Goal: Task Accomplishment & Management: Manage account settings

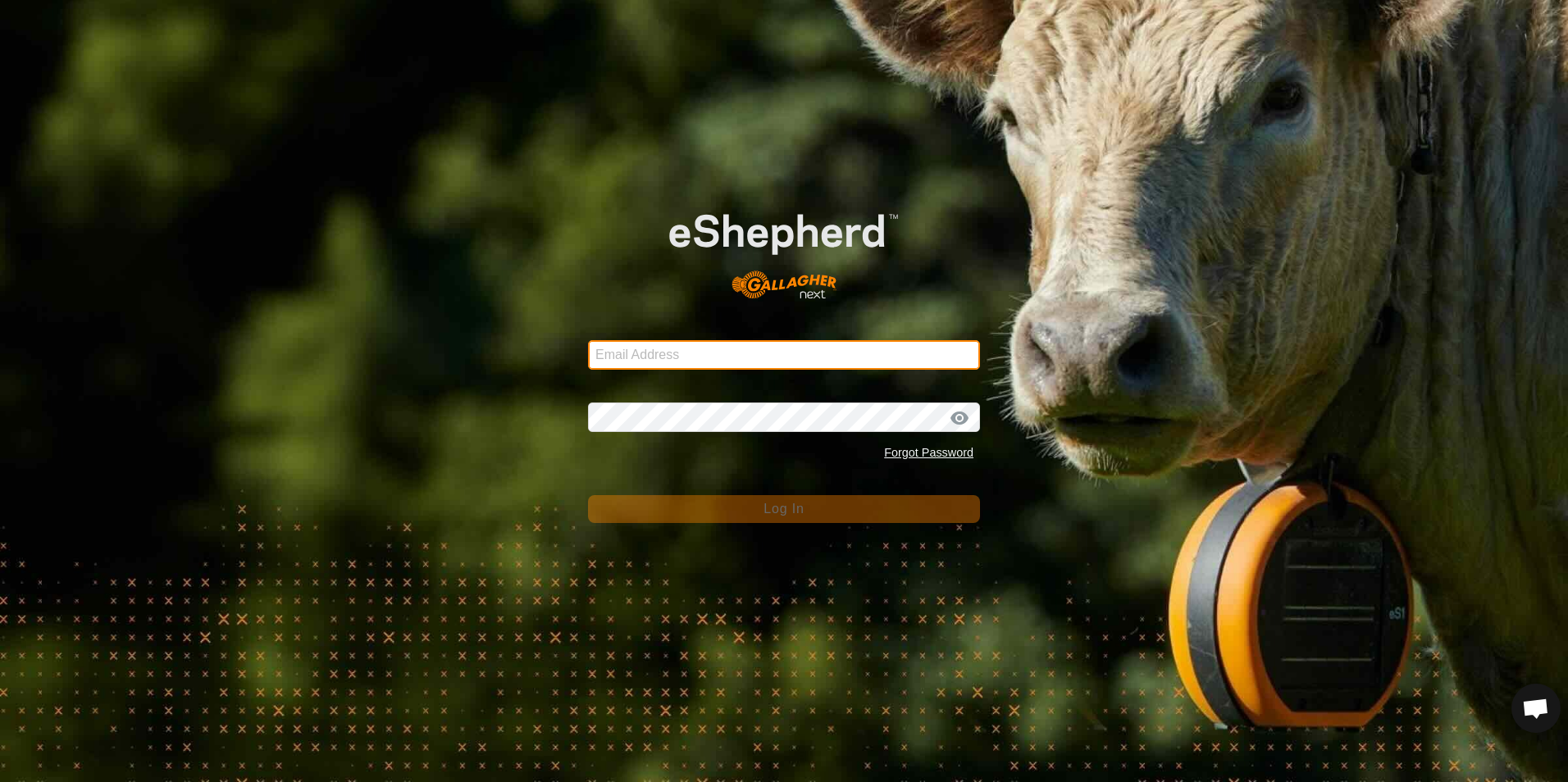
type input "[EMAIL_ADDRESS][DOMAIN_NAME]"
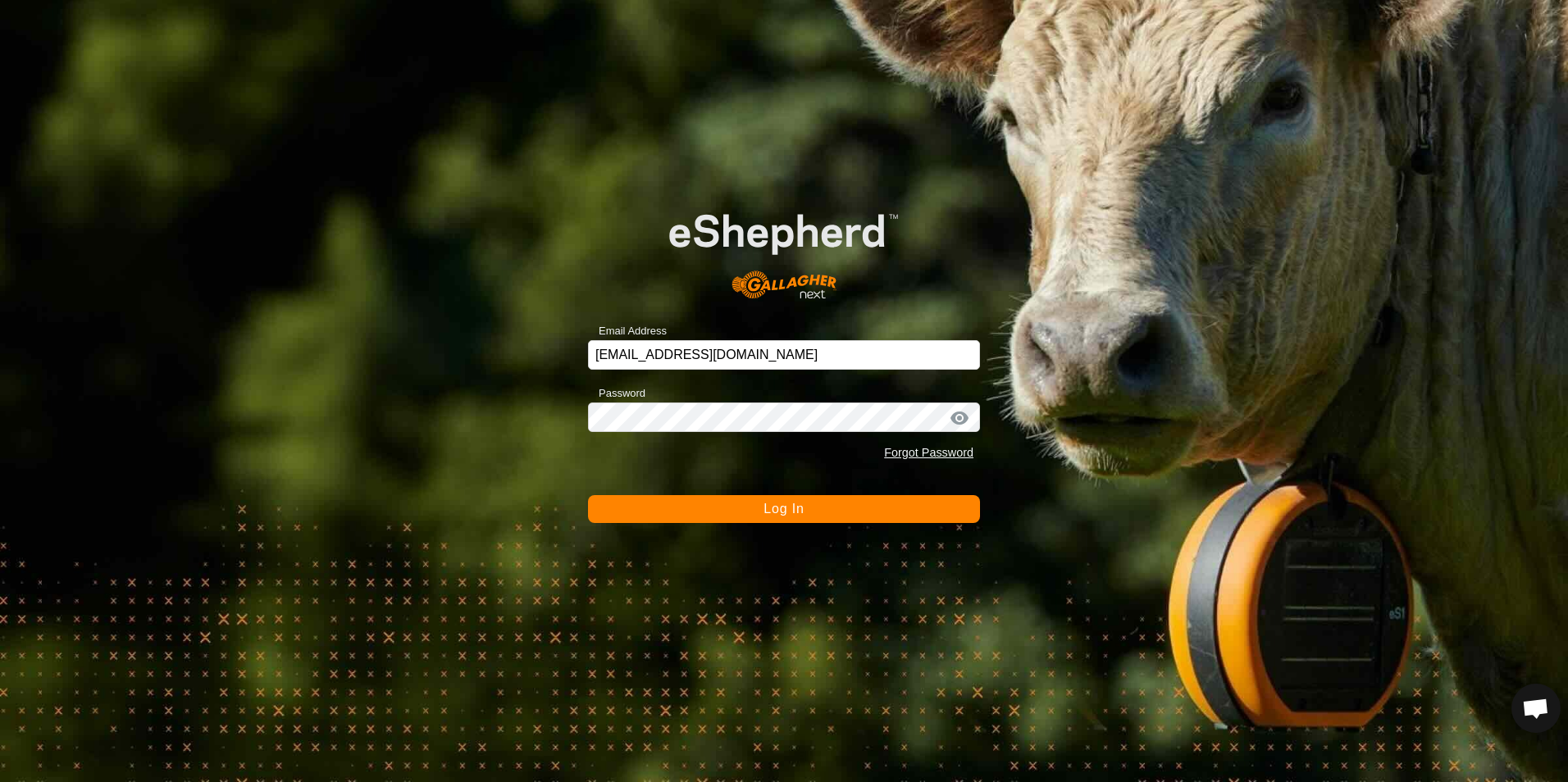
click at [807, 505] on button "Log In" at bounding box center [784, 509] width 392 height 28
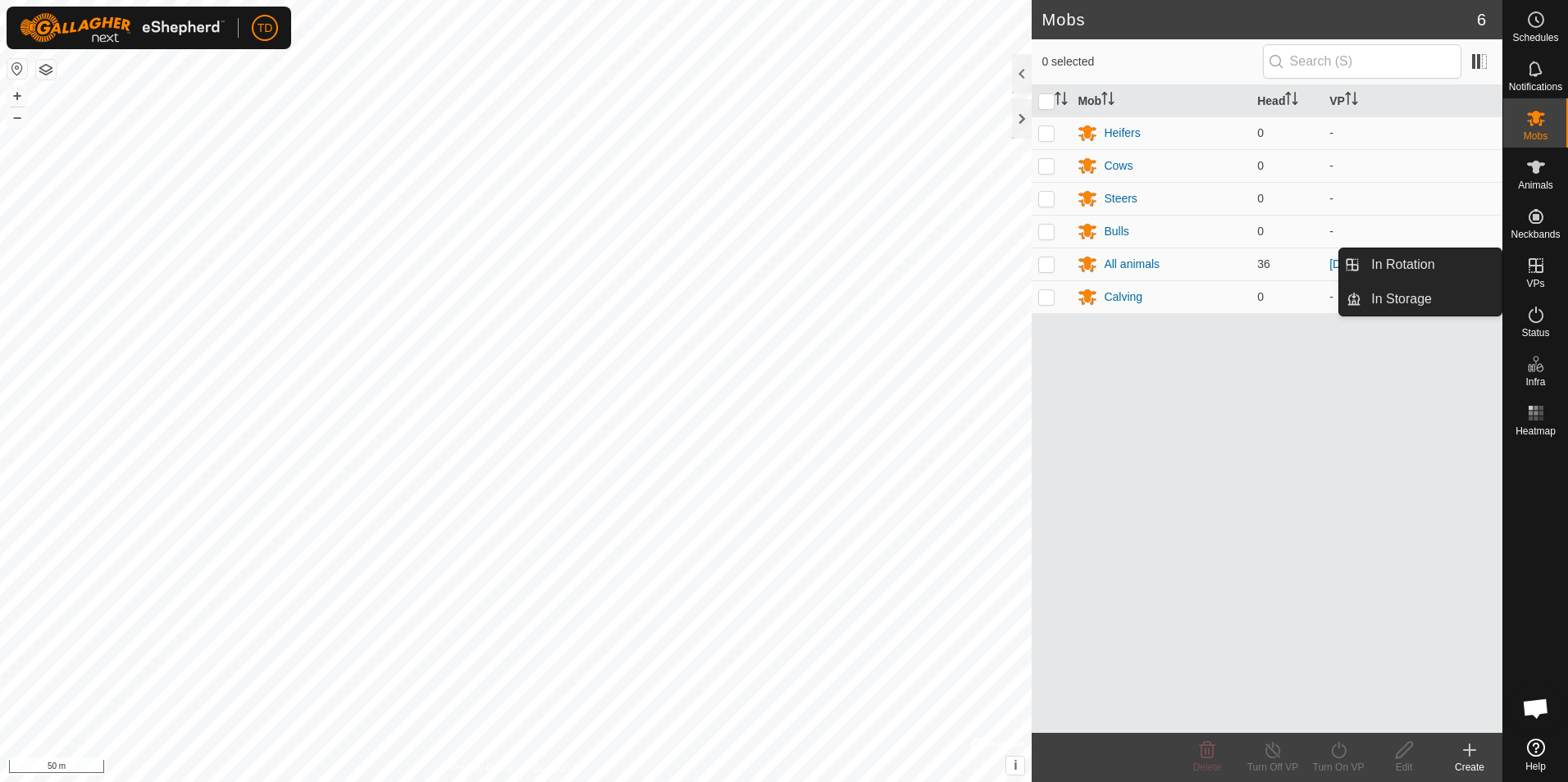
click at [1535, 266] on icon at bounding box center [1536, 266] width 15 height 15
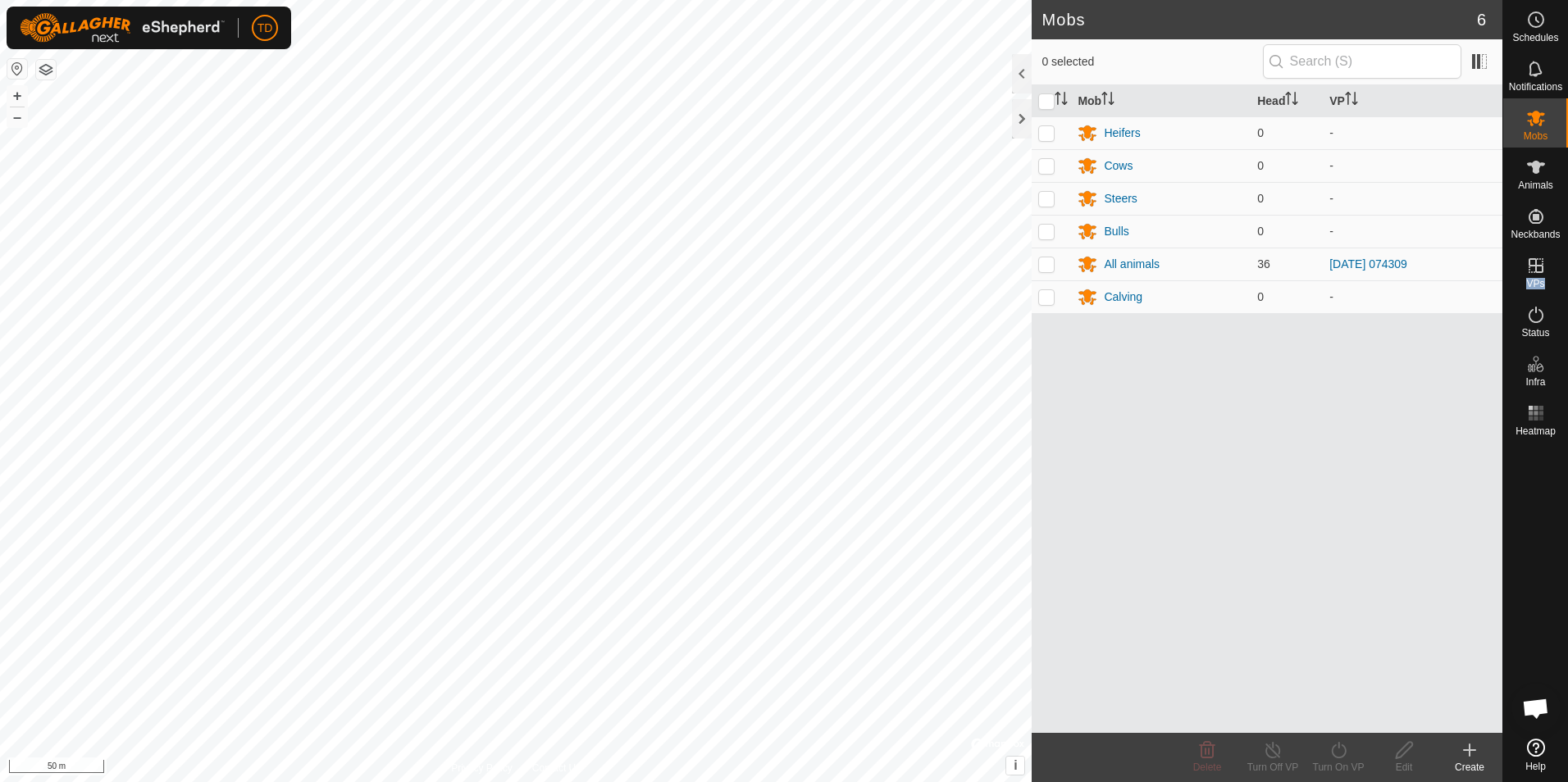
click at [1503, 781] on p-menu "In Rotation In Storage" at bounding box center [1503, 782] width 0 height 0
click at [1468, 750] on icon at bounding box center [1470, 750] width 12 height 0
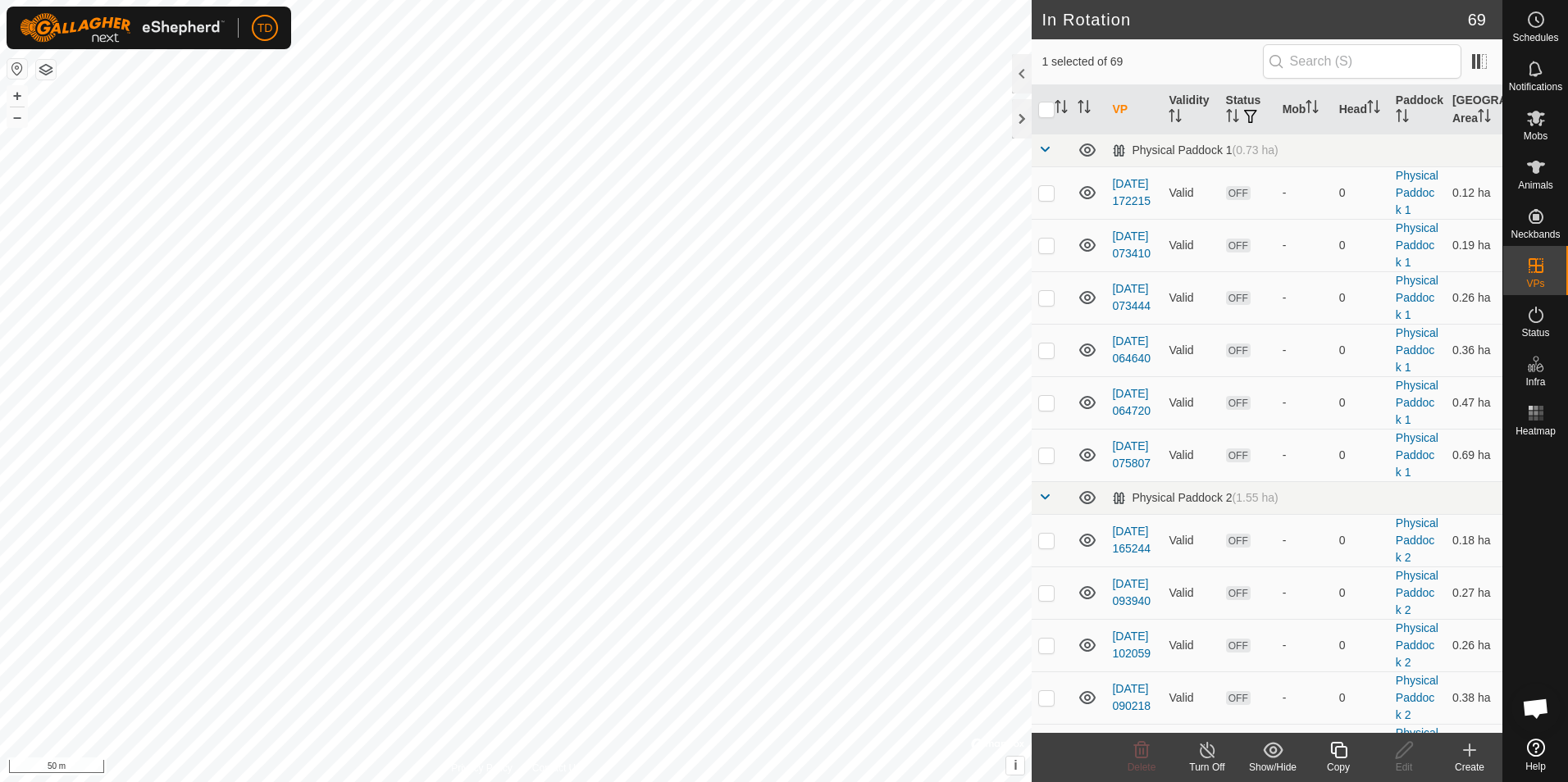
checkbox input "false"
click at [1469, 762] on div "Create" at bounding box center [1469, 768] width 66 height 15
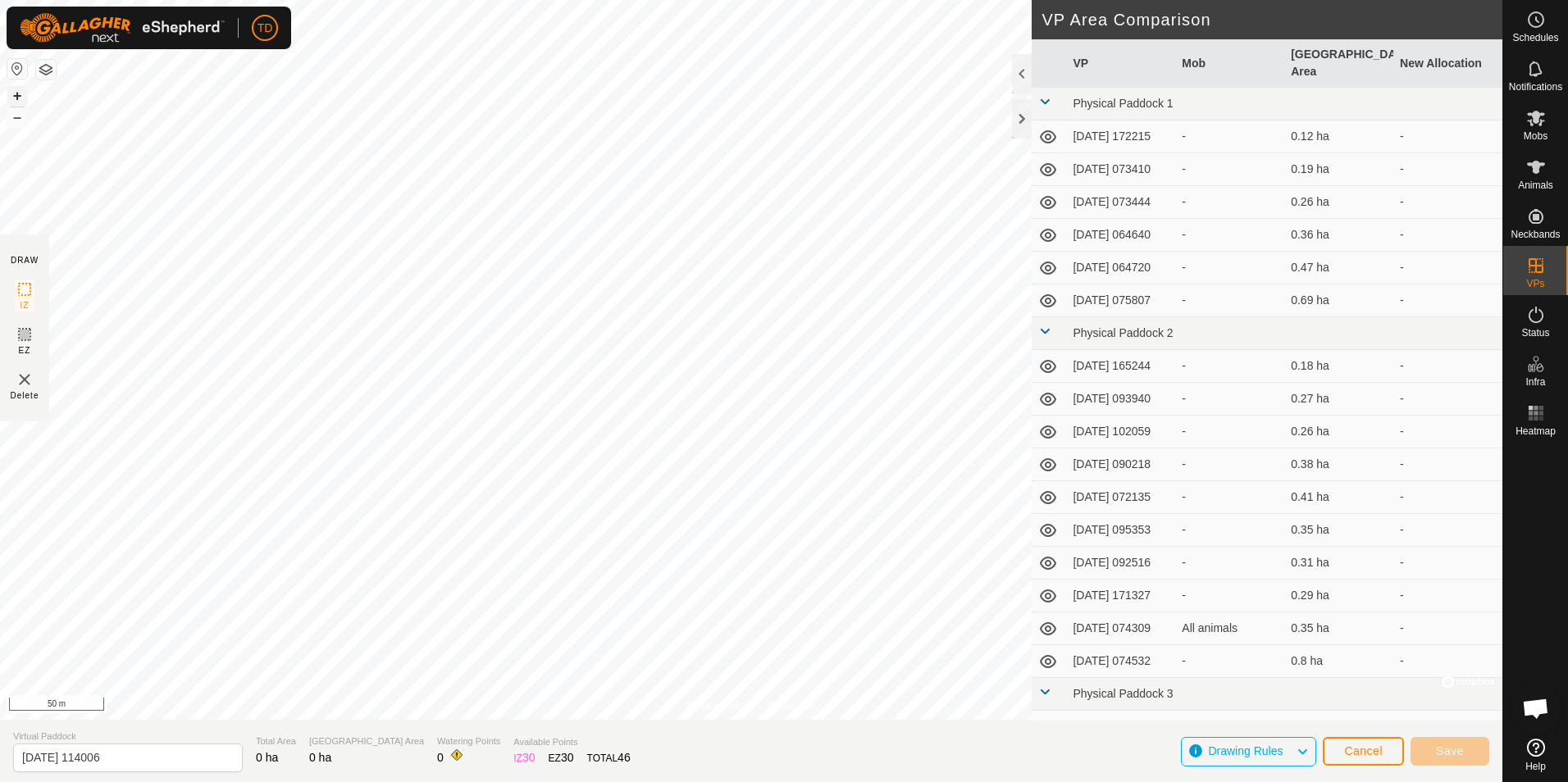
click at [14, 101] on button "+" at bounding box center [18, 96] width 20 height 20
click at [1360, 756] on span "Cancel" at bounding box center [1363, 751] width 38 height 13
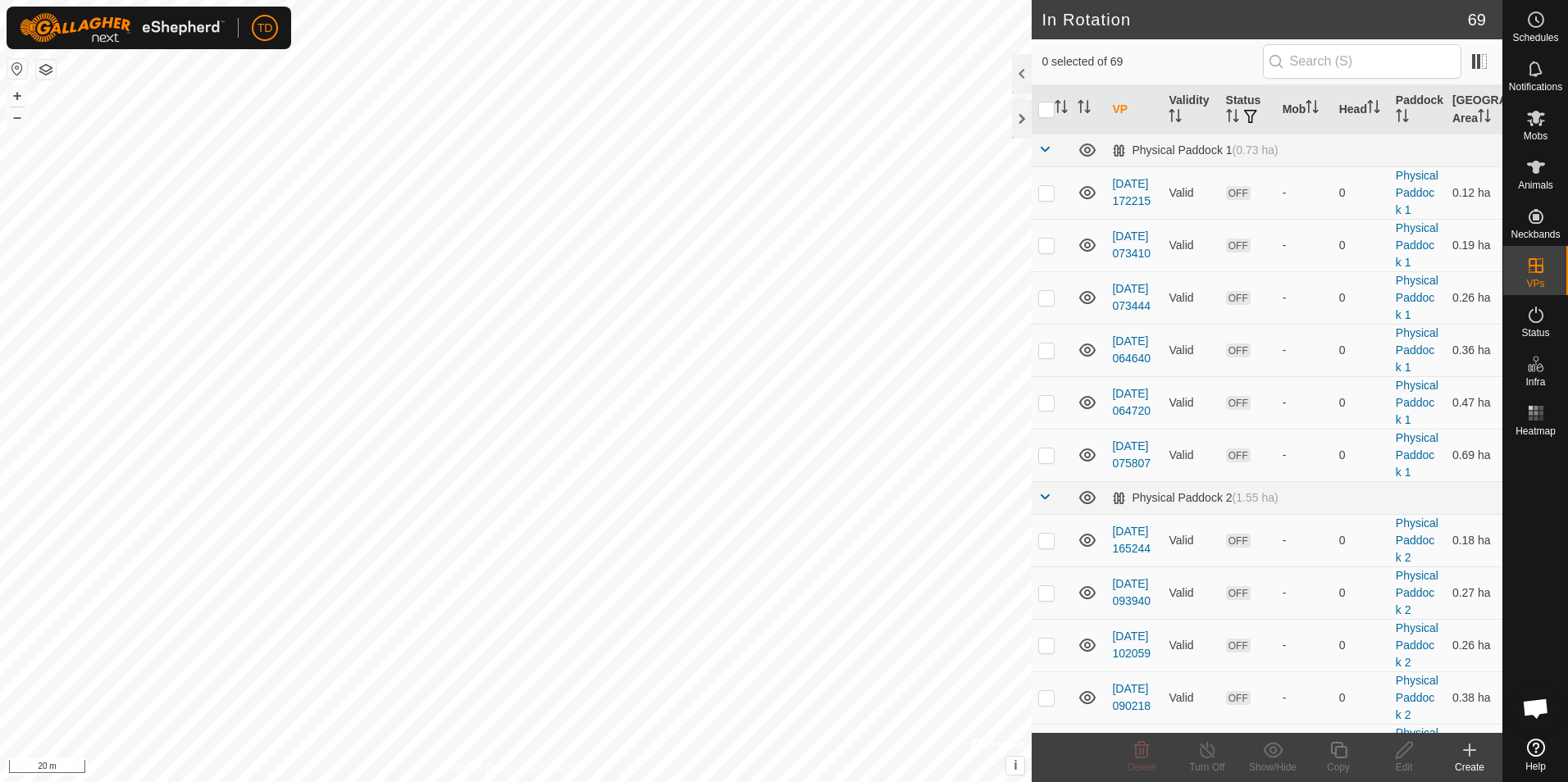
click at [1469, 750] on icon at bounding box center [1470, 750] width 12 height 0
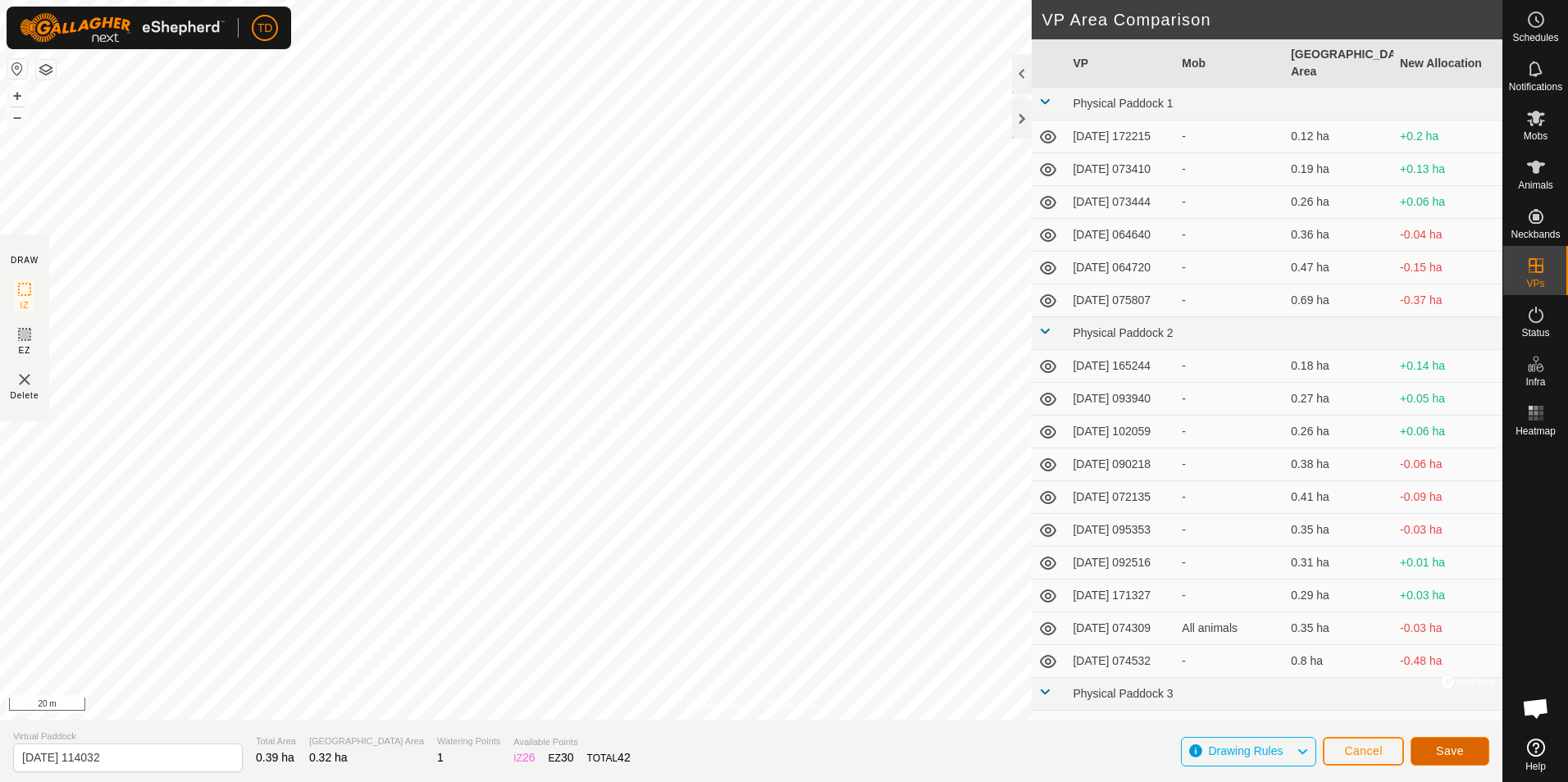
click at [1446, 749] on span "Save" at bounding box center [1449, 751] width 28 height 13
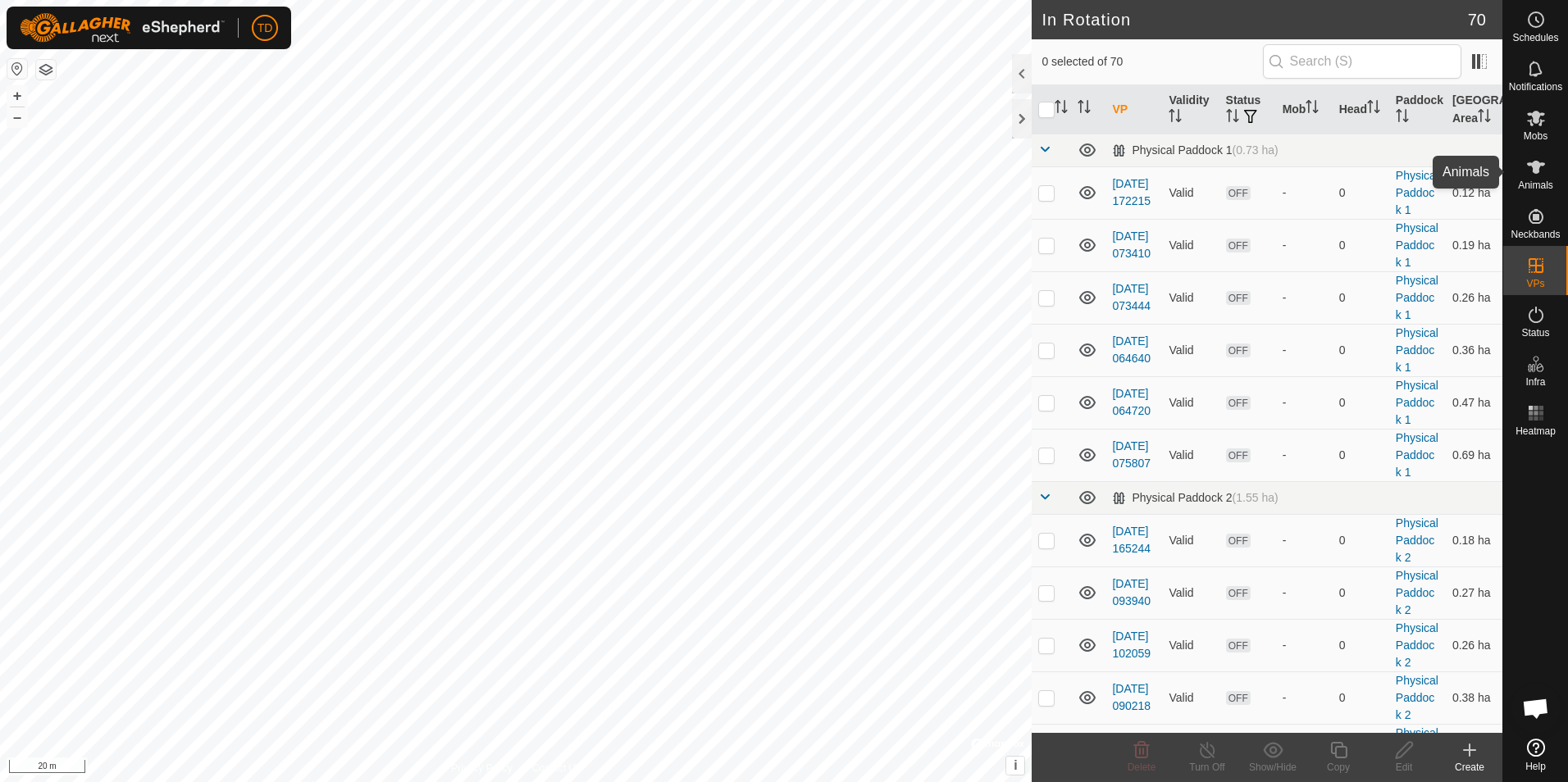
click at [1536, 174] on icon at bounding box center [1536, 167] width 20 height 20
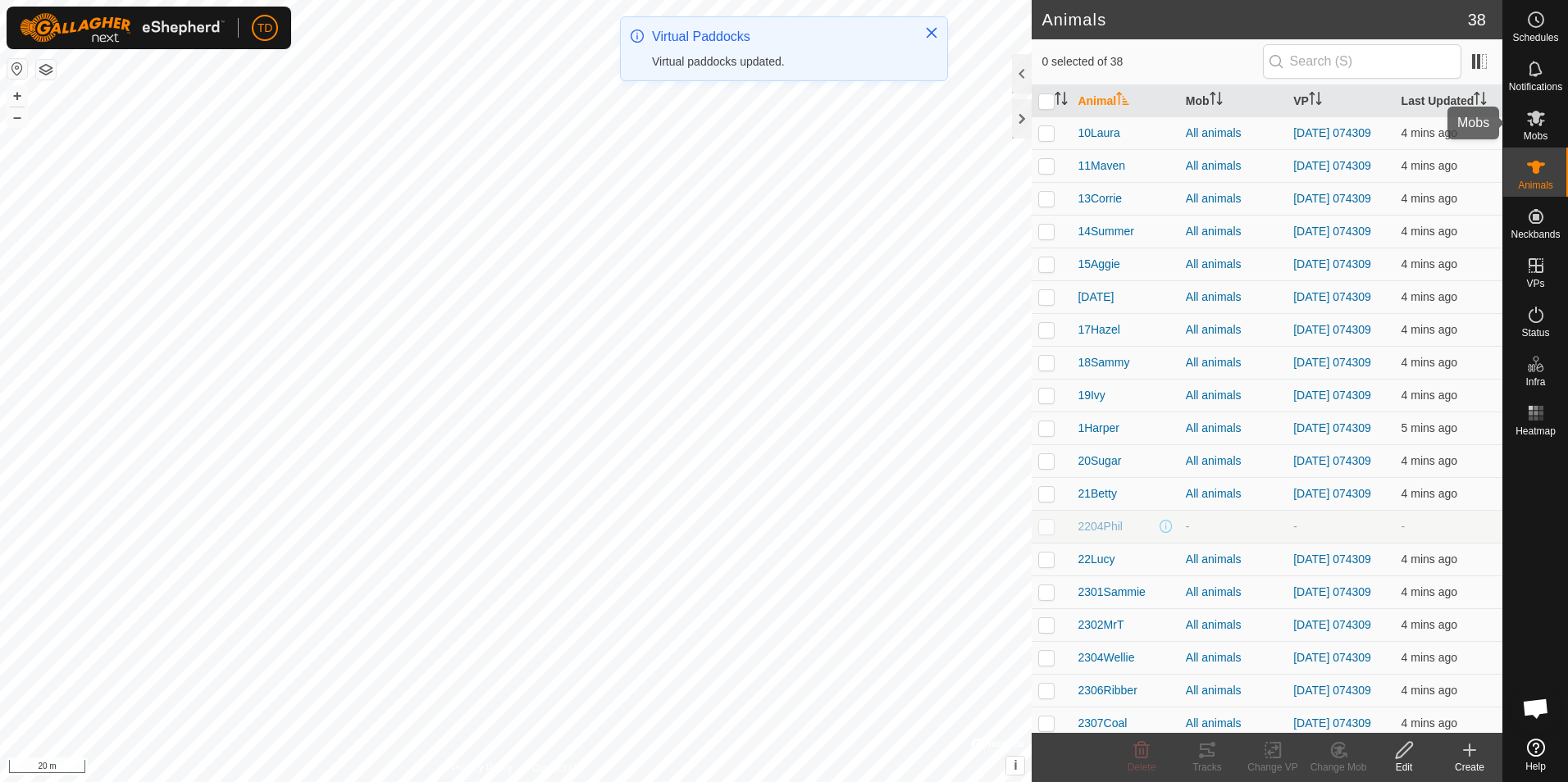
click at [1531, 122] on icon at bounding box center [1536, 118] width 18 height 16
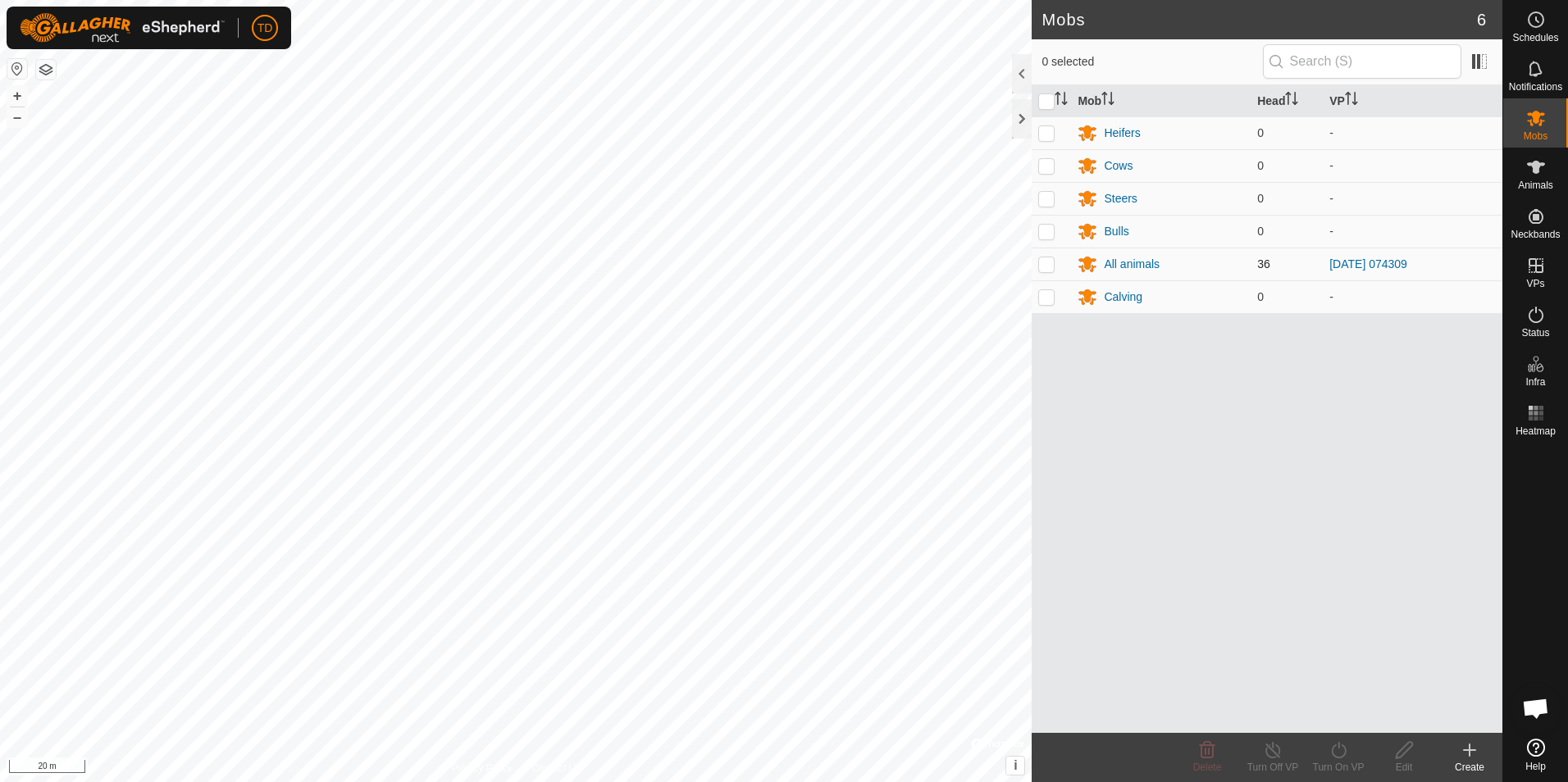
click at [1048, 262] on p-checkbox at bounding box center [1046, 264] width 17 height 13
checkbox input "true"
click at [1050, 104] on input "checkbox" at bounding box center [1046, 102] width 17 height 17
checkbox input "true"
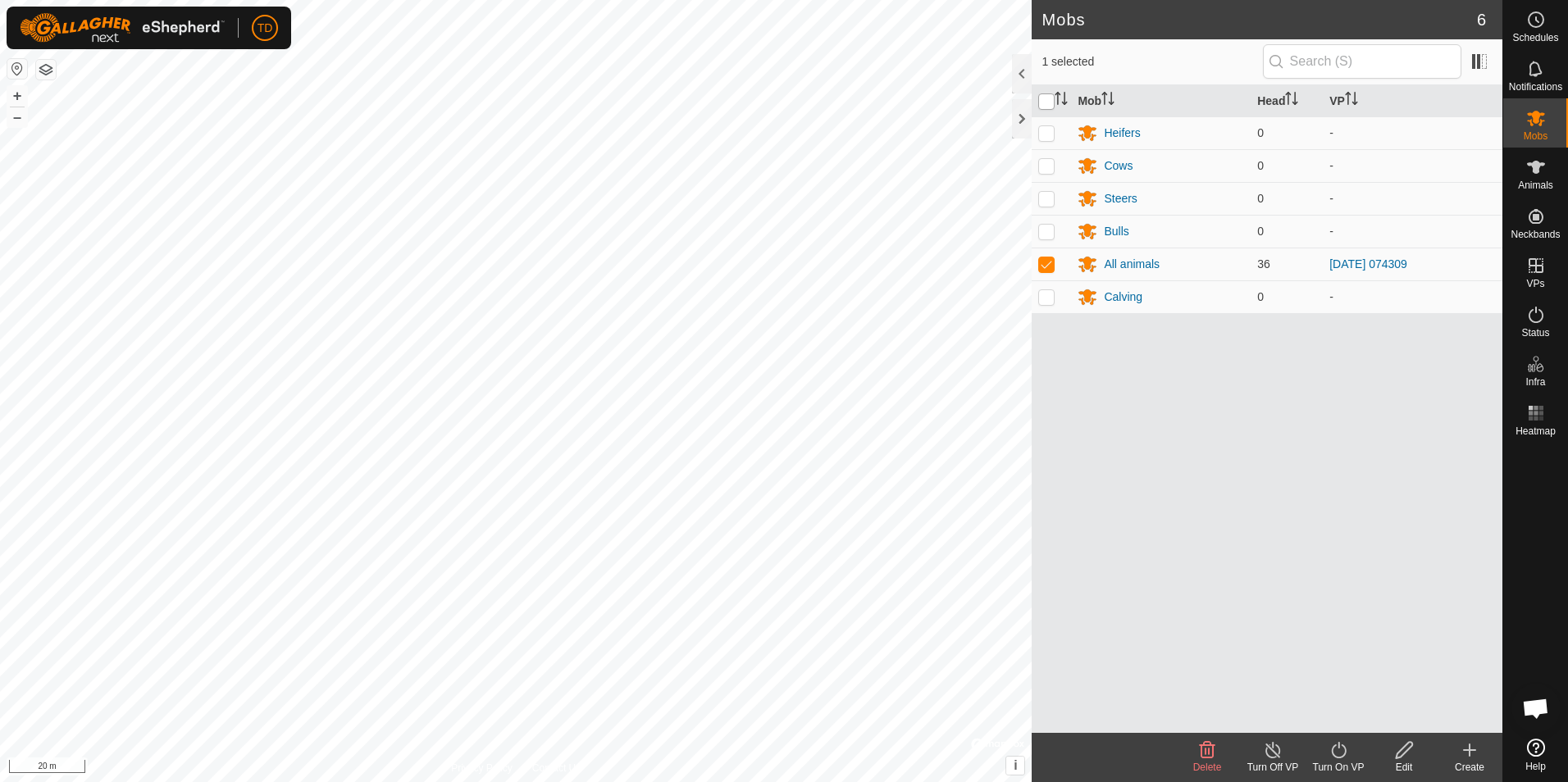
checkbox input "true"
click at [1047, 262] on p-checkbox at bounding box center [1046, 264] width 17 height 13
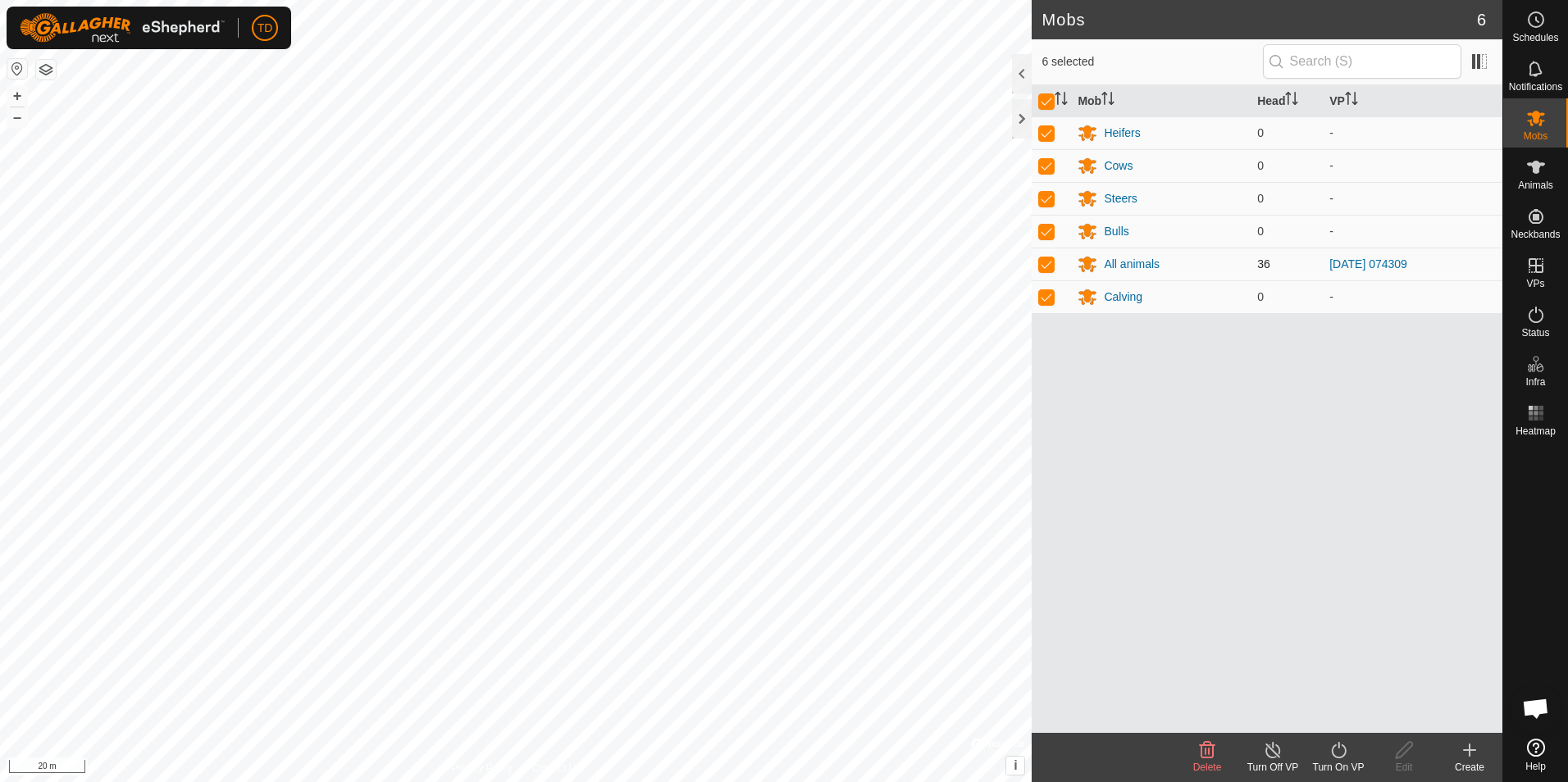
checkbox input "false"
click at [1045, 106] on input "checkbox" at bounding box center [1046, 102] width 17 height 17
checkbox input "true"
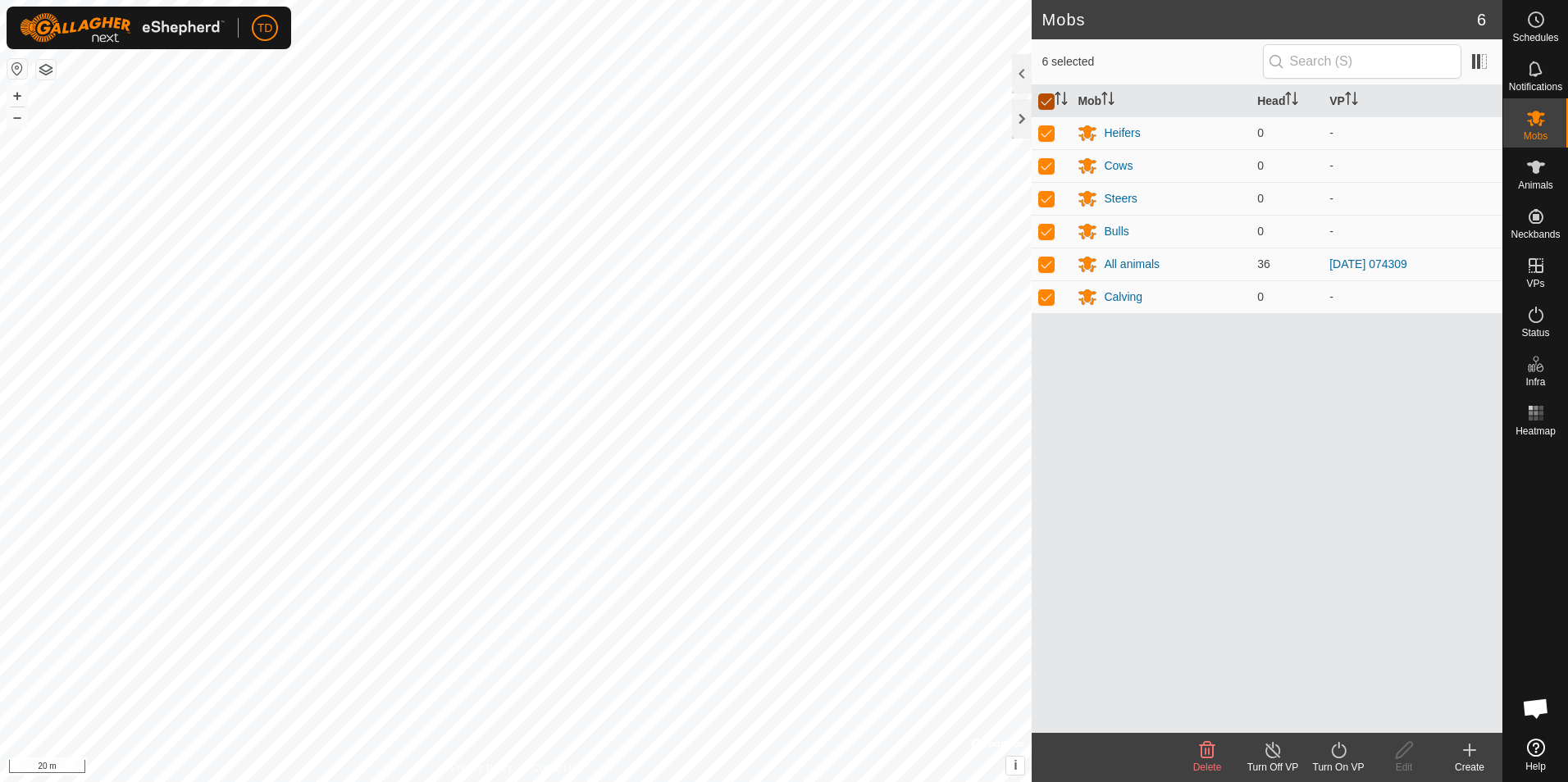
click at [1045, 106] on input "checkbox" at bounding box center [1046, 102] width 17 height 17
checkbox input "false"
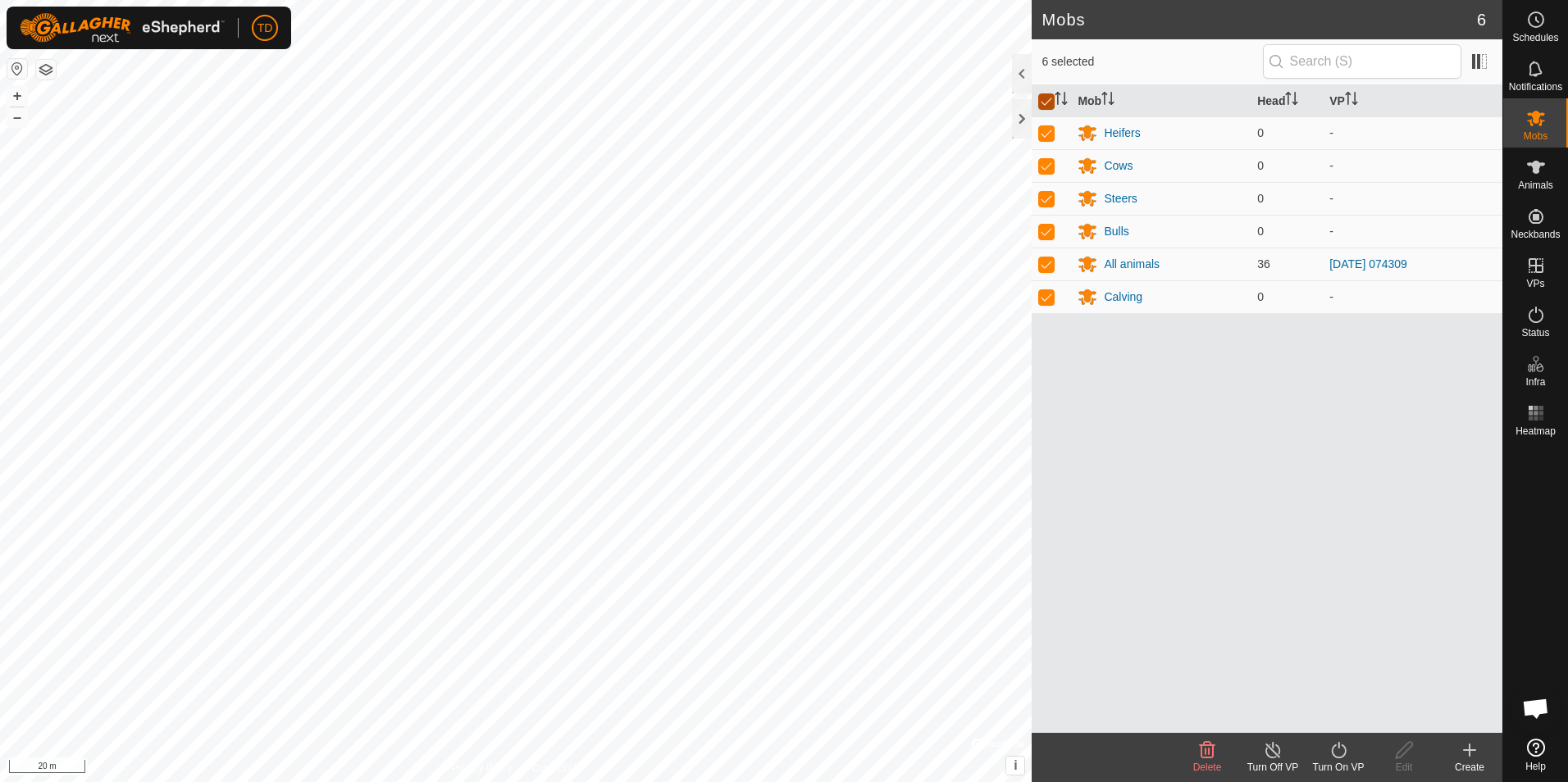
checkbox input "false"
click at [1045, 272] on td at bounding box center [1051, 263] width 39 height 33
checkbox input "true"
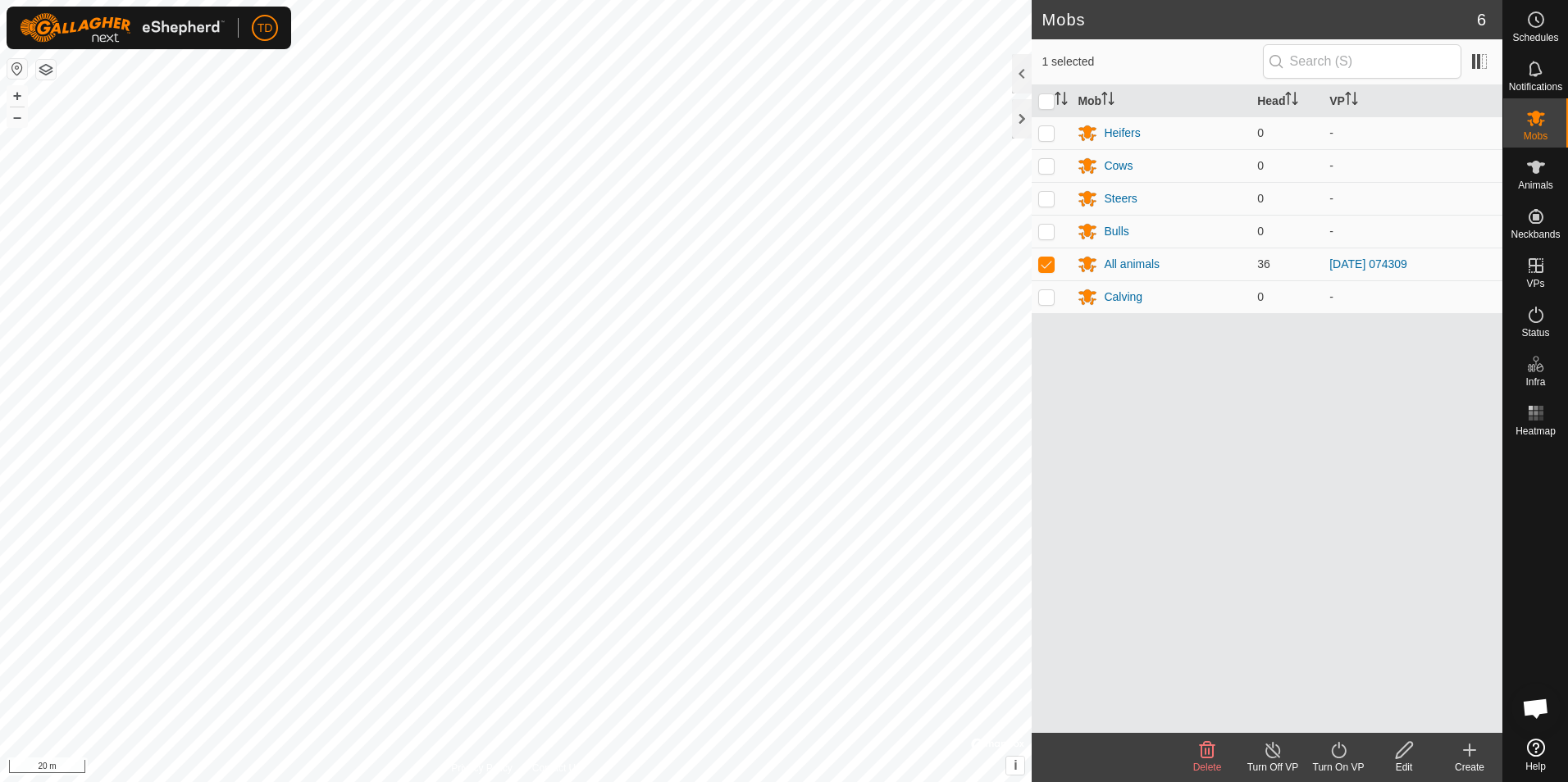
click at [1336, 759] on icon at bounding box center [1339, 750] width 21 height 20
click at [1347, 710] on link "Now" at bounding box center [1387, 713] width 162 height 33
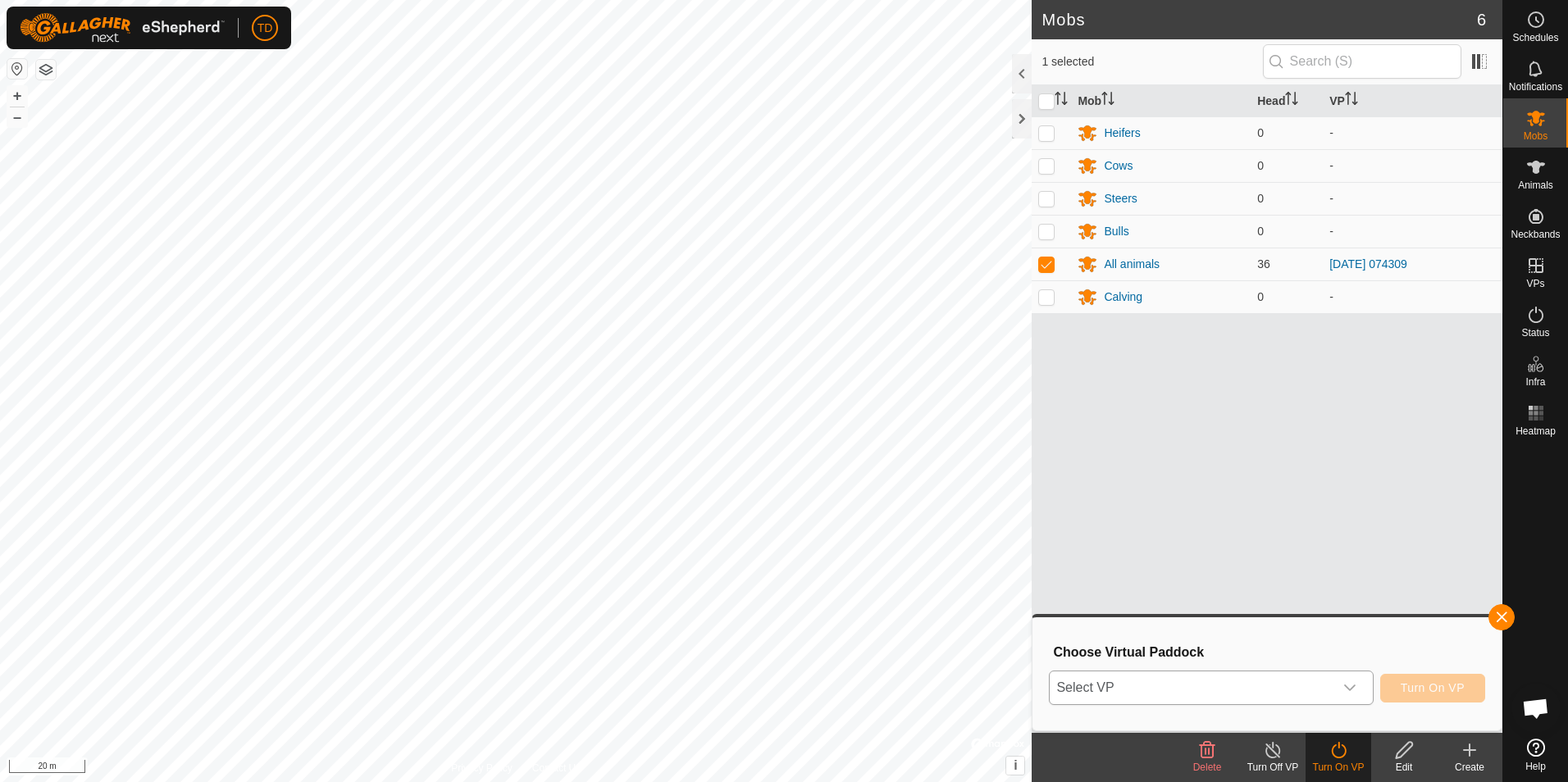
click at [1352, 690] on icon "dropdown trigger" at bounding box center [1350, 688] width 12 height 7
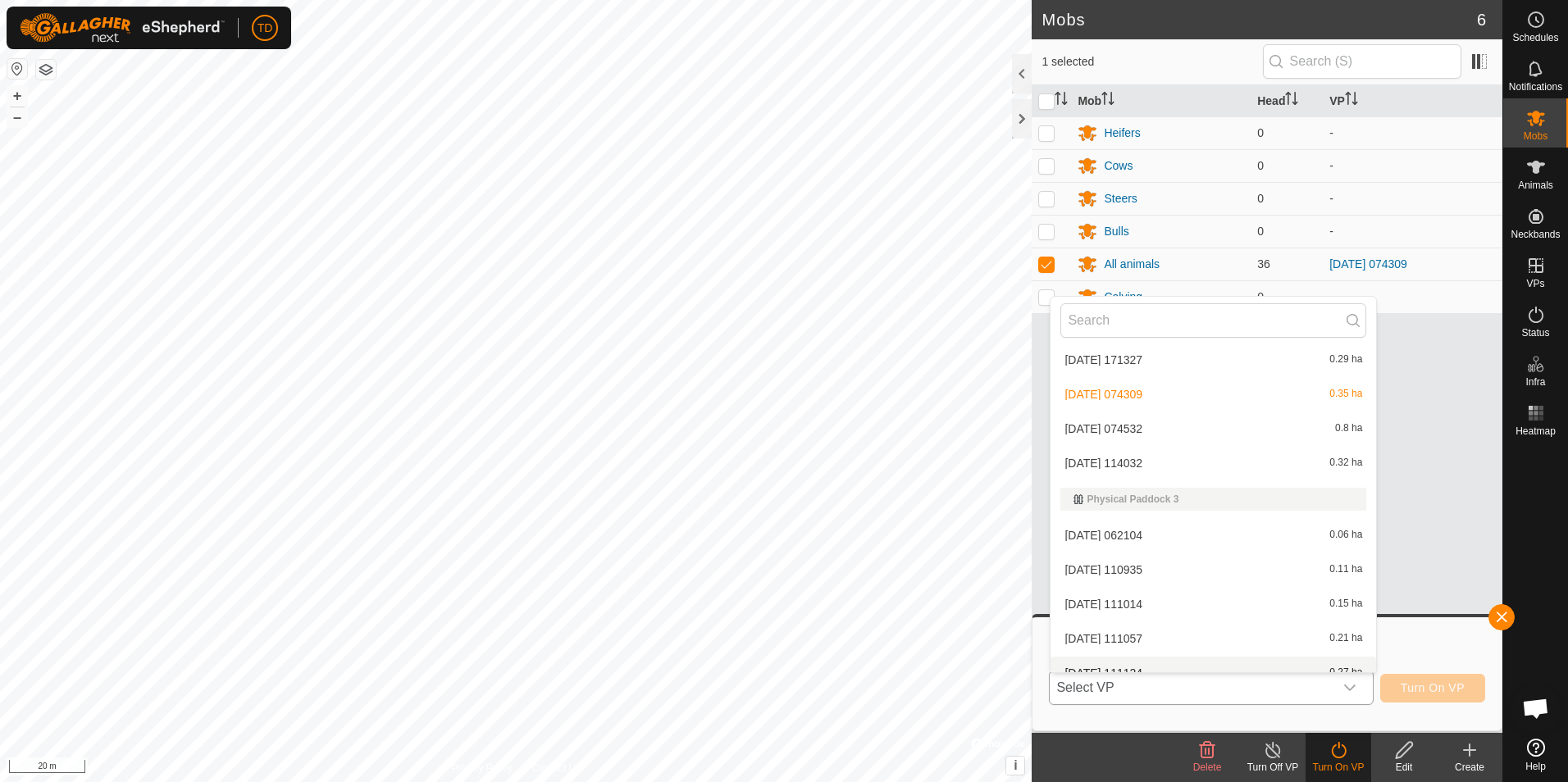
scroll to position [541, 0]
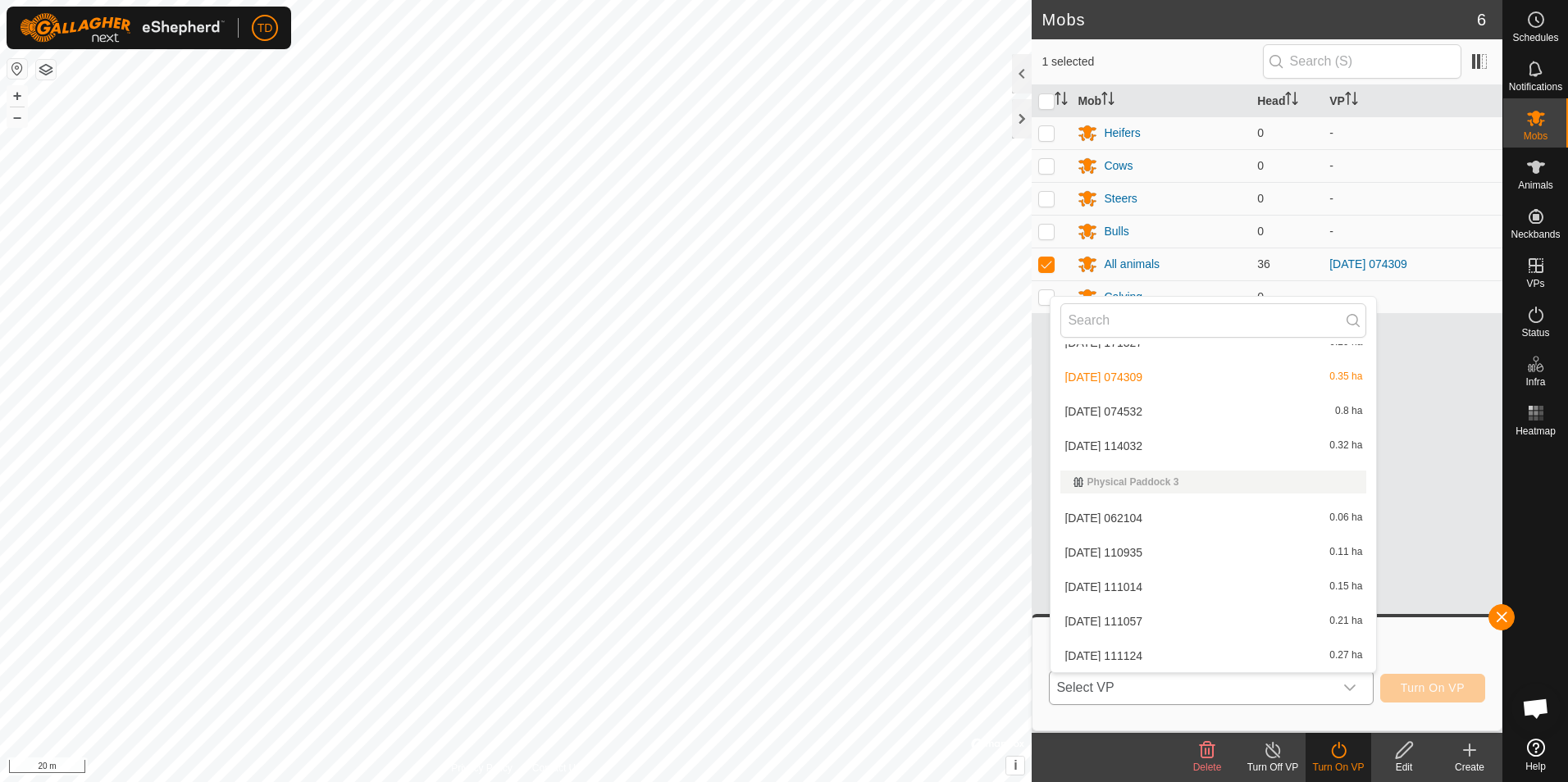
click at [1138, 447] on li "[DATE] 114032 0.32 ha" at bounding box center [1214, 445] width 326 height 33
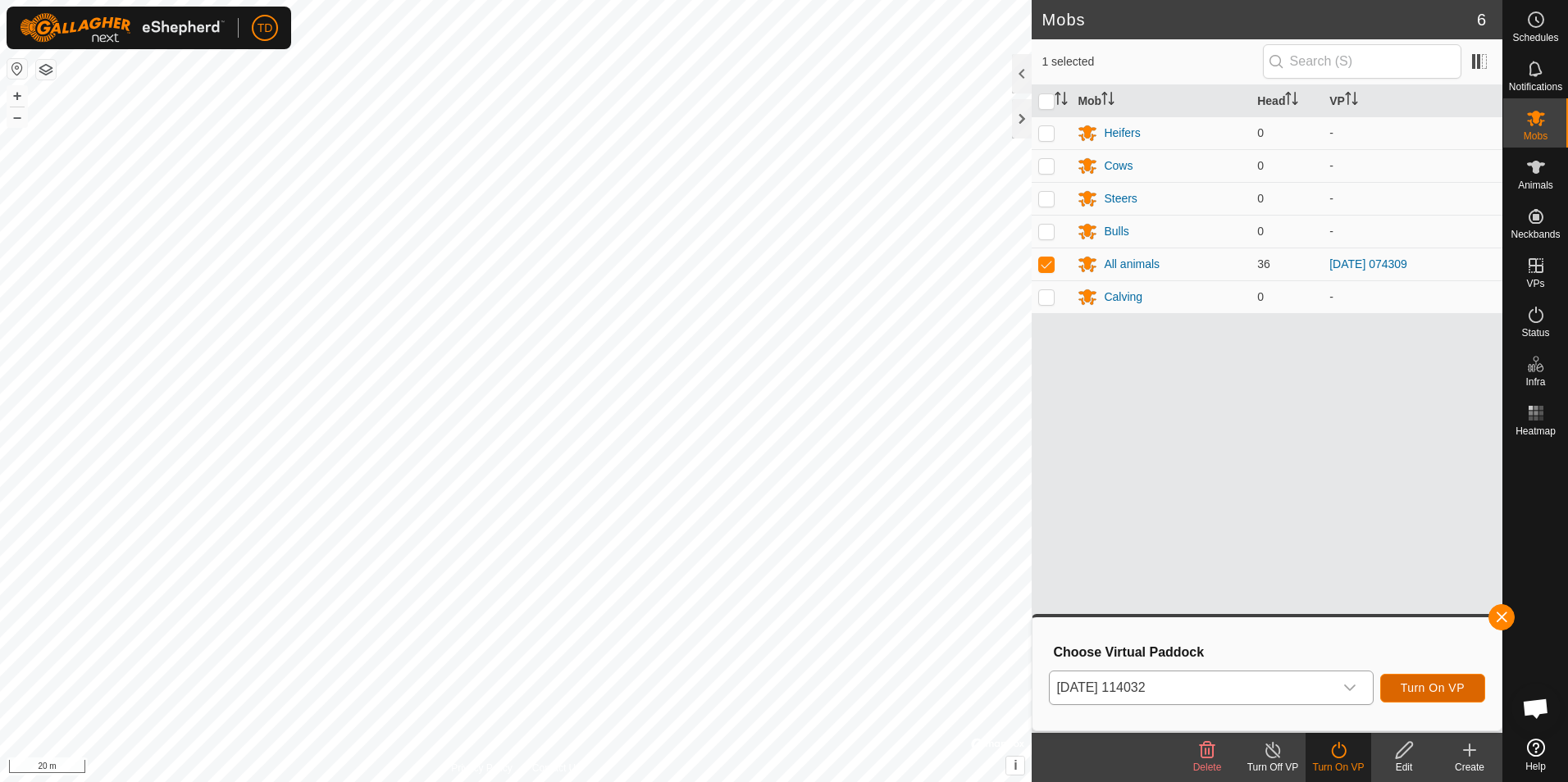
click at [1438, 691] on span "Turn On VP" at bounding box center [1433, 688] width 64 height 13
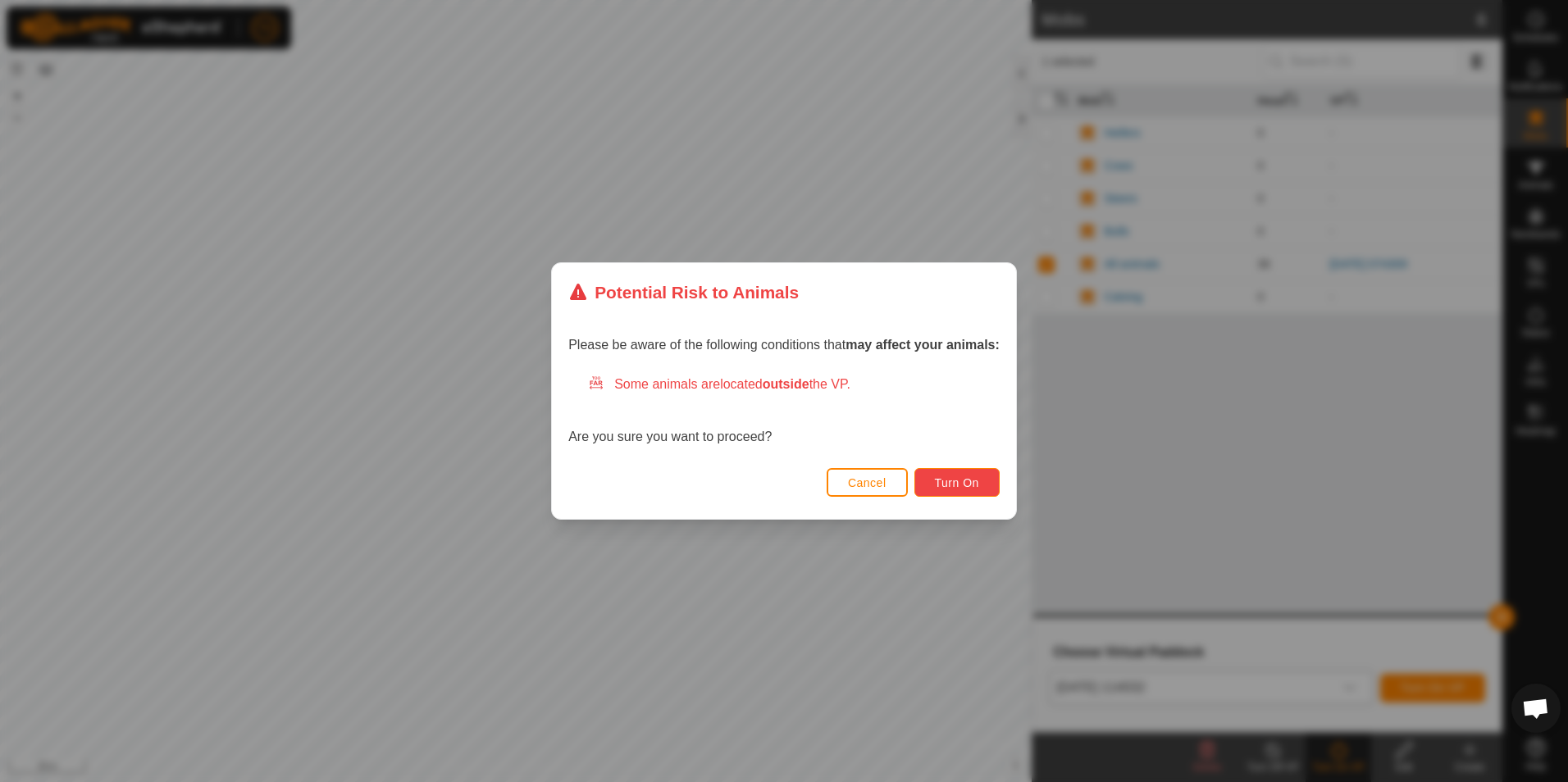
click at [967, 490] on span "Turn On" at bounding box center [957, 483] width 44 height 13
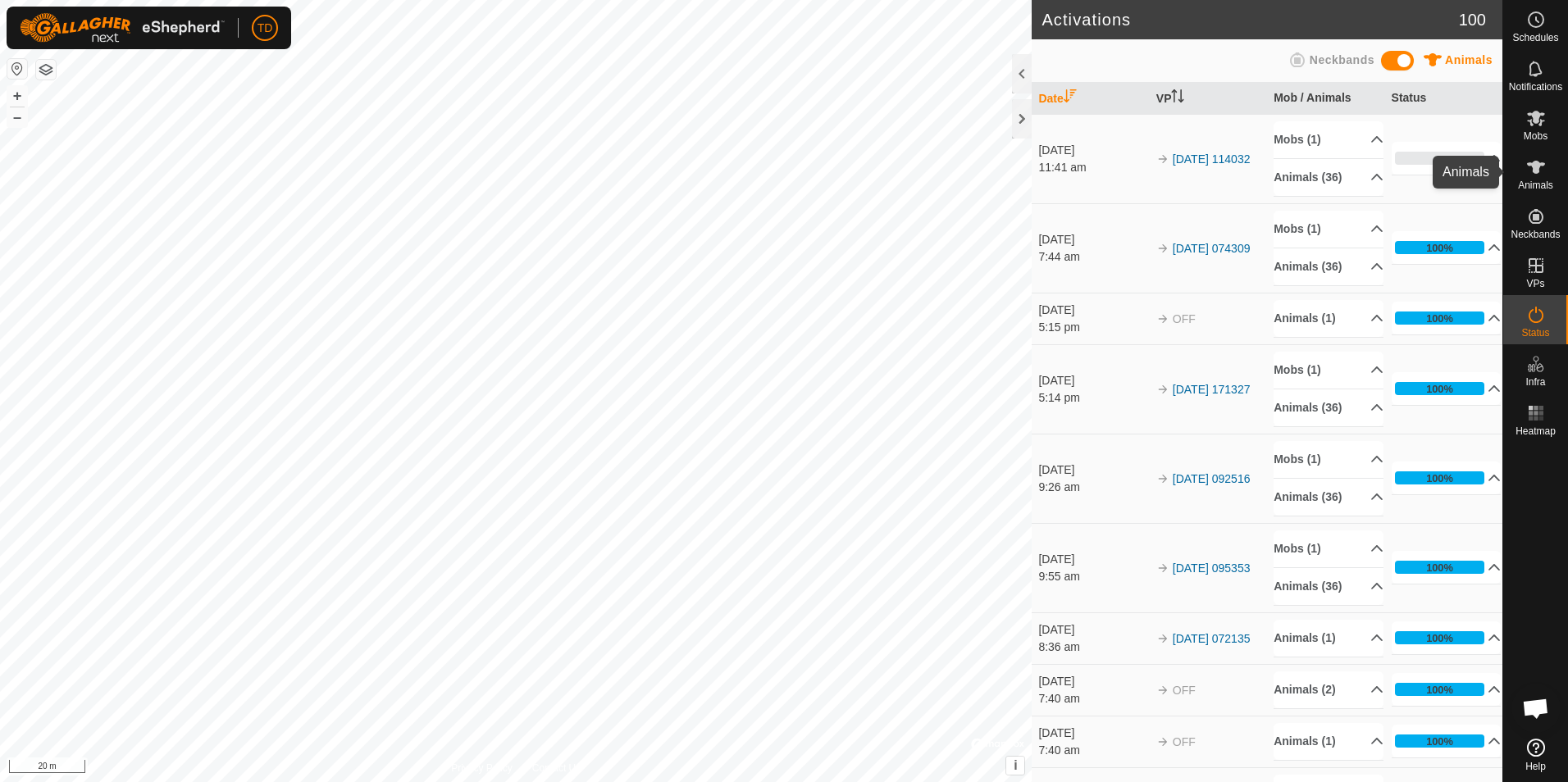
click at [1530, 174] on icon at bounding box center [1536, 167] width 20 height 20
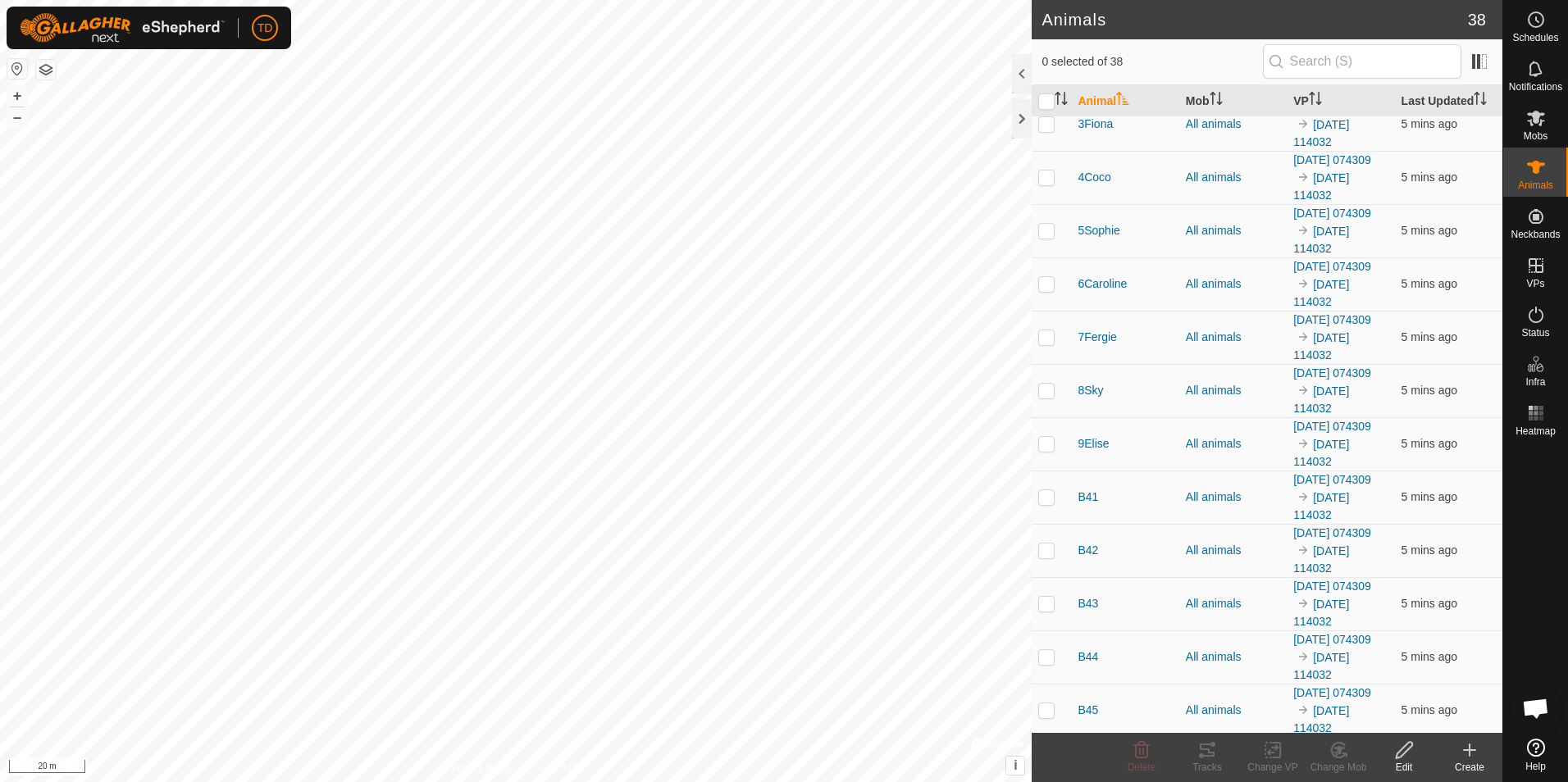
scroll to position [1333, 0]
click at [1046, 500] on p-checkbox at bounding box center [1046, 495] width 17 height 13
click at [1349, 753] on change-mob-svg-icon at bounding box center [1338, 750] width 66 height 20
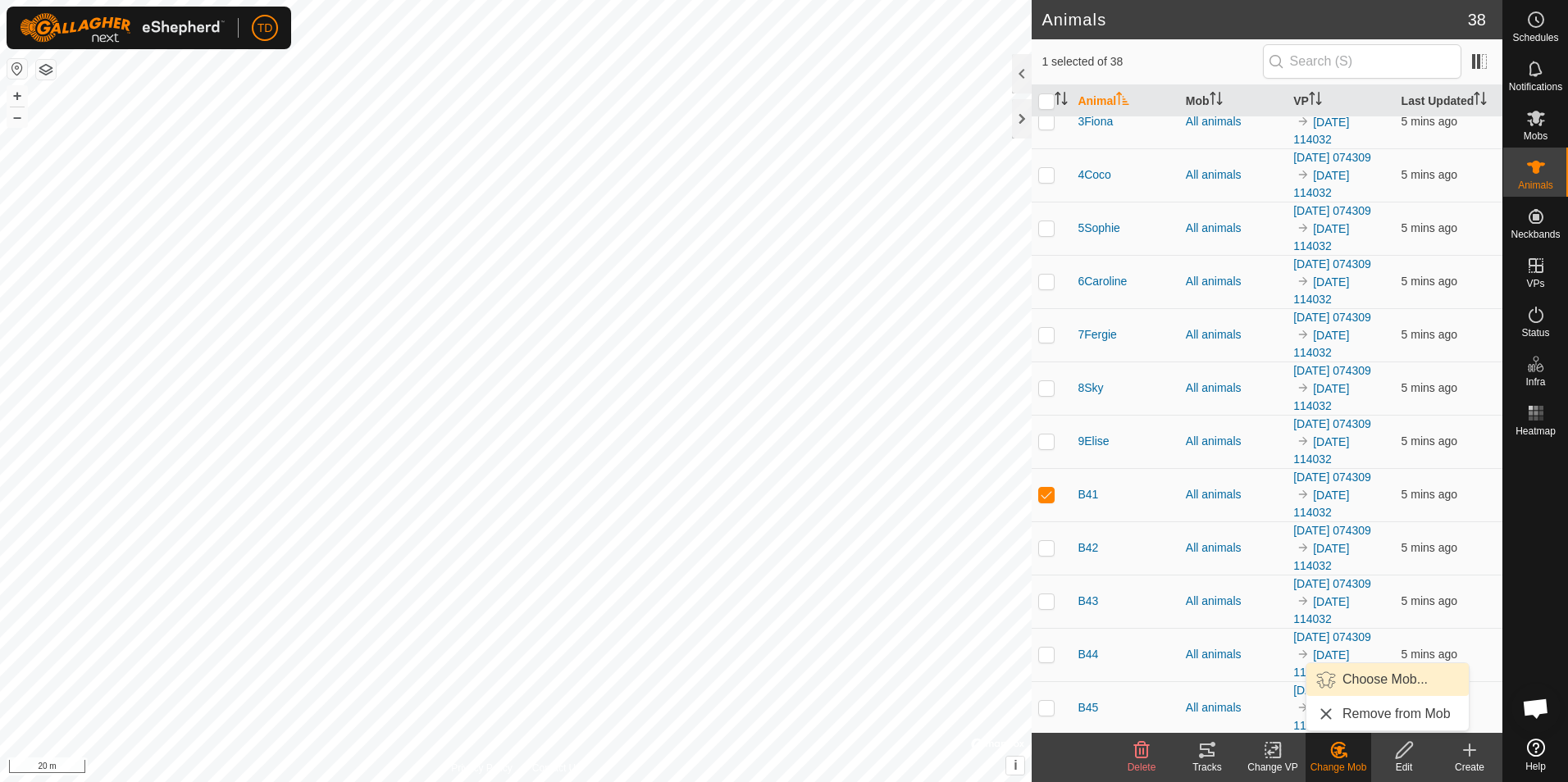
click at [1361, 679] on link "Choose Mob..." at bounding box center [1387, 679] width 162 height 33
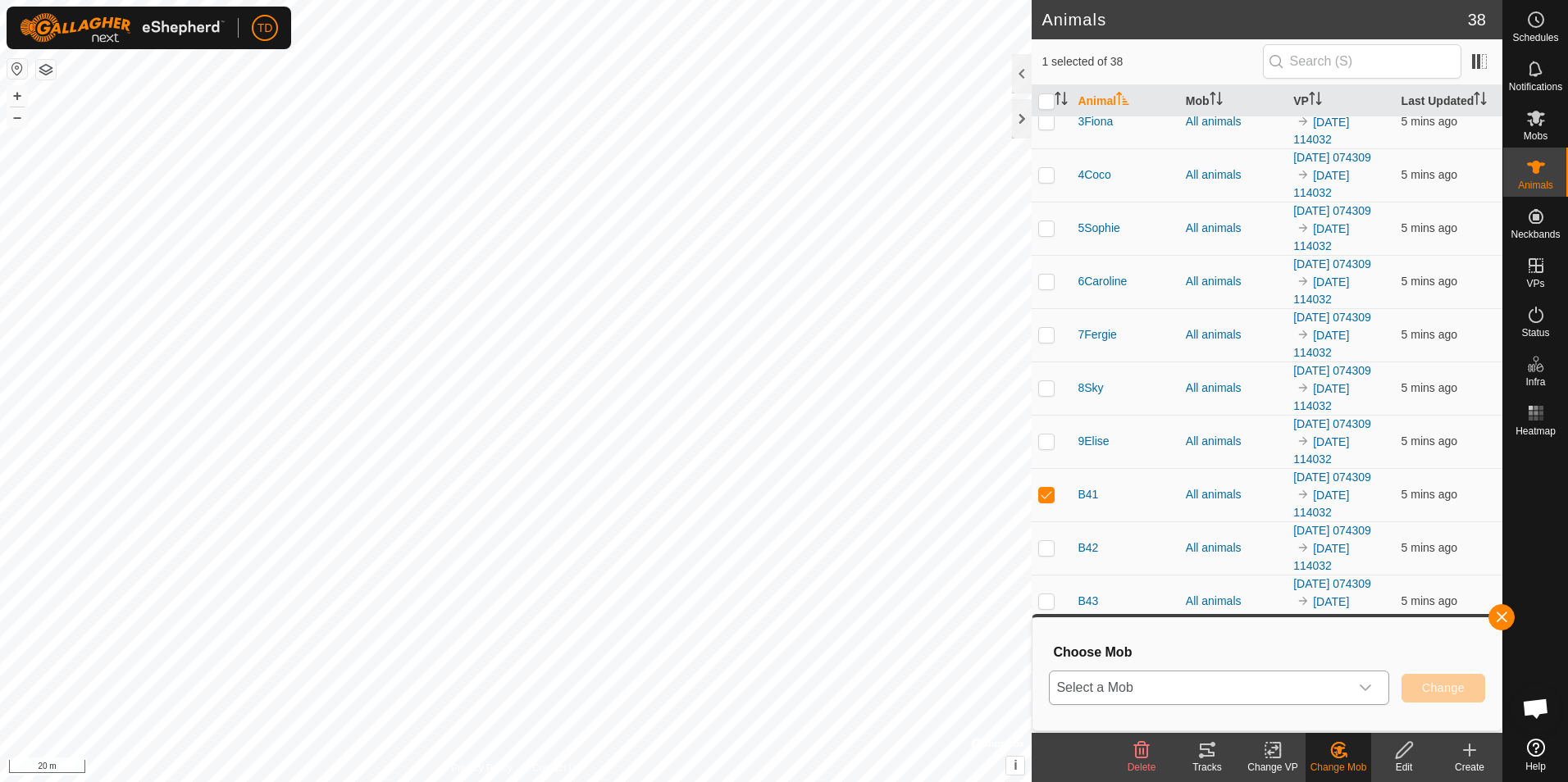
click at [1363, 686] on icon "dropdown trigger" at bounding box center [1366, 688] width 13 height 13
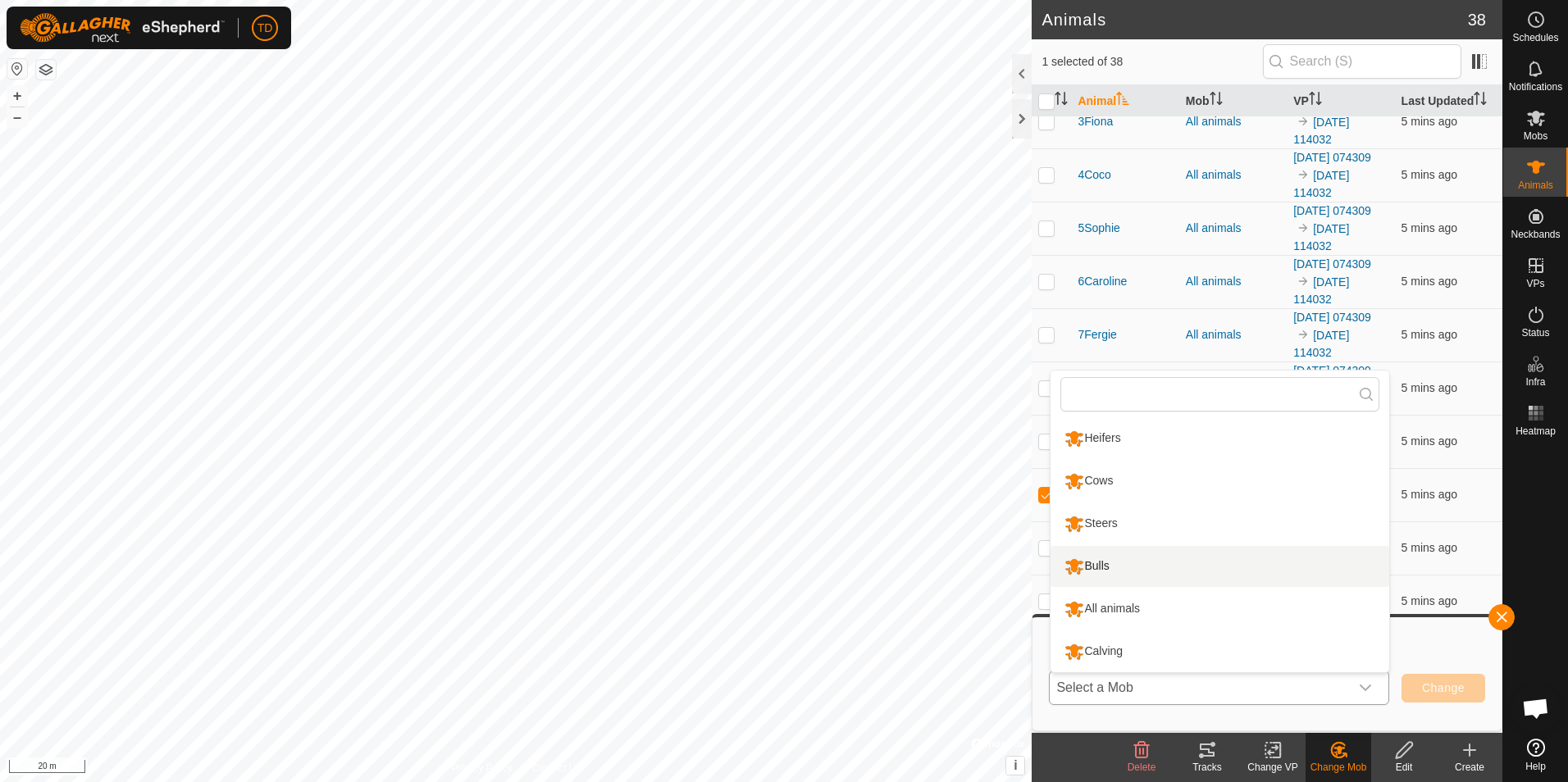
click at [1133, 567] on li "Bulls" at bounding box center [1219, 566] width 339 height 41
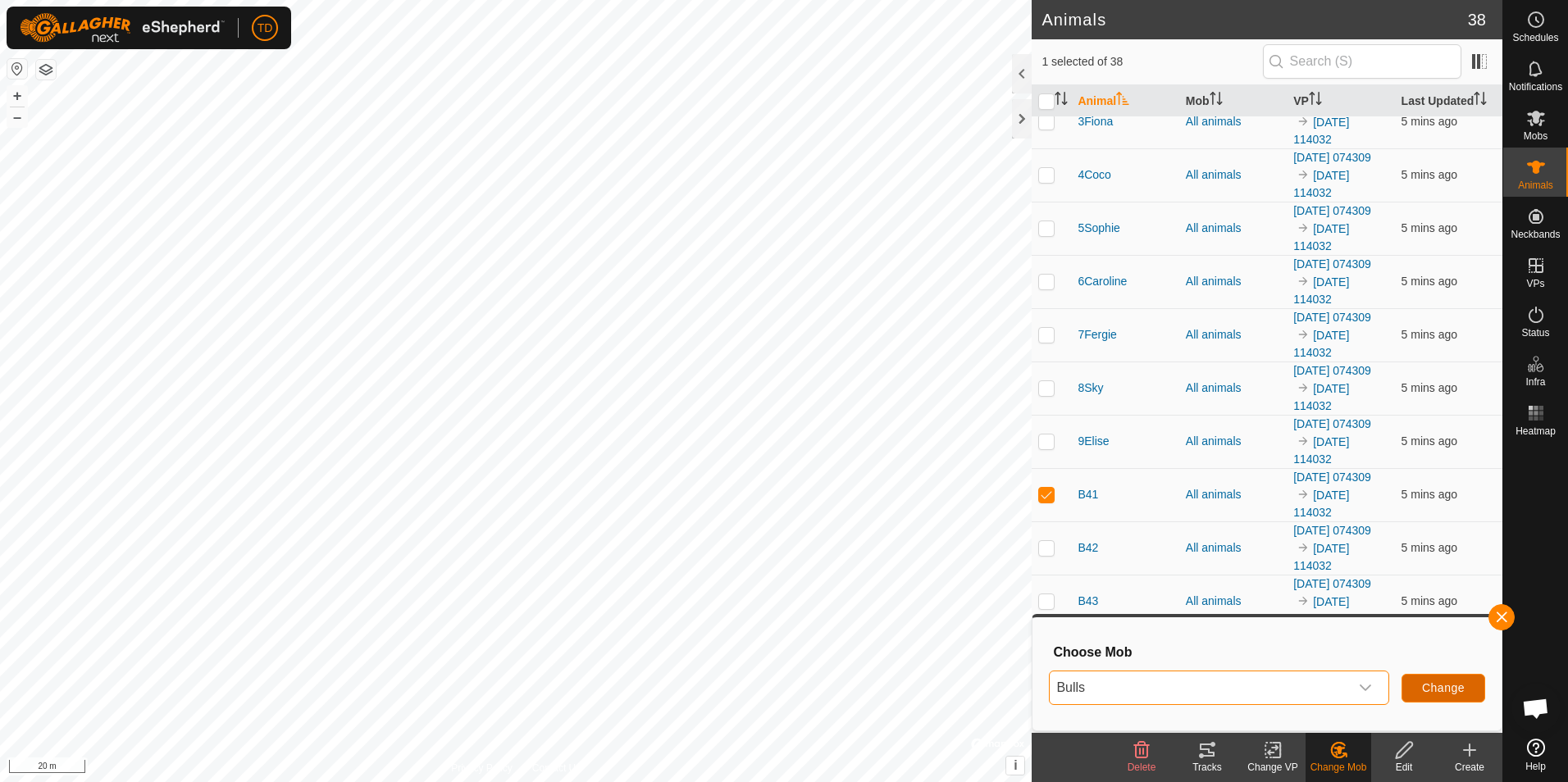
click at [1433, 685] on span "Change" at bounding box center [1443, 688] width 43 height 13
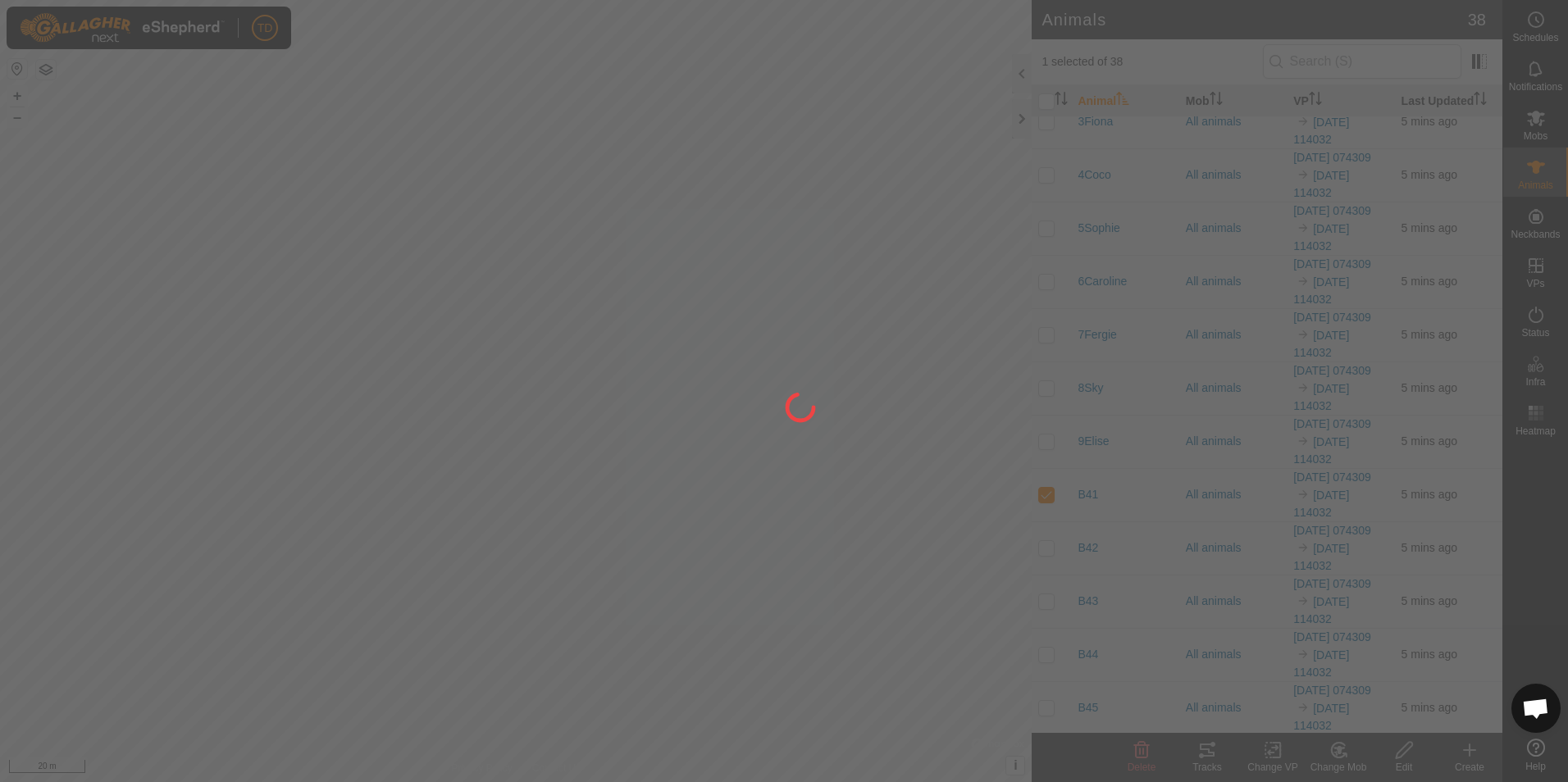
checkbox input "false"
